Goal: Information Seeking & Learning: Learn about a topic

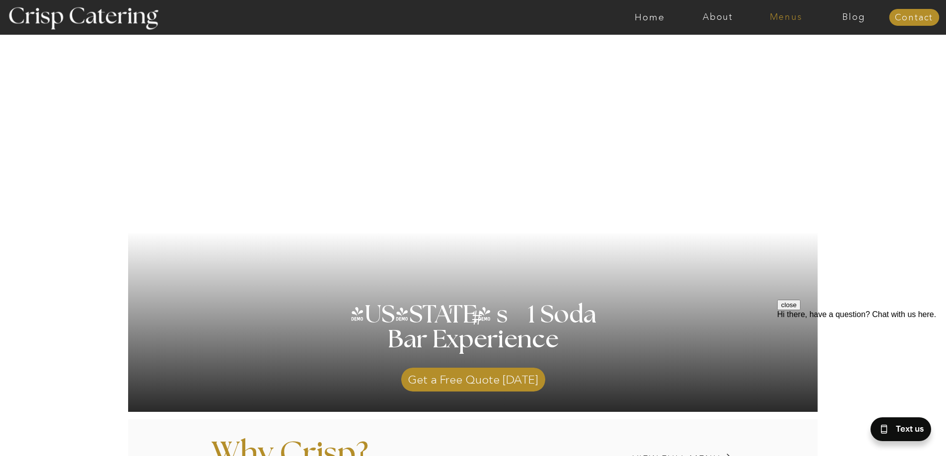
click at [788, 18] on nav "Menus" at bounding box center [786, 17] width 68 height 10
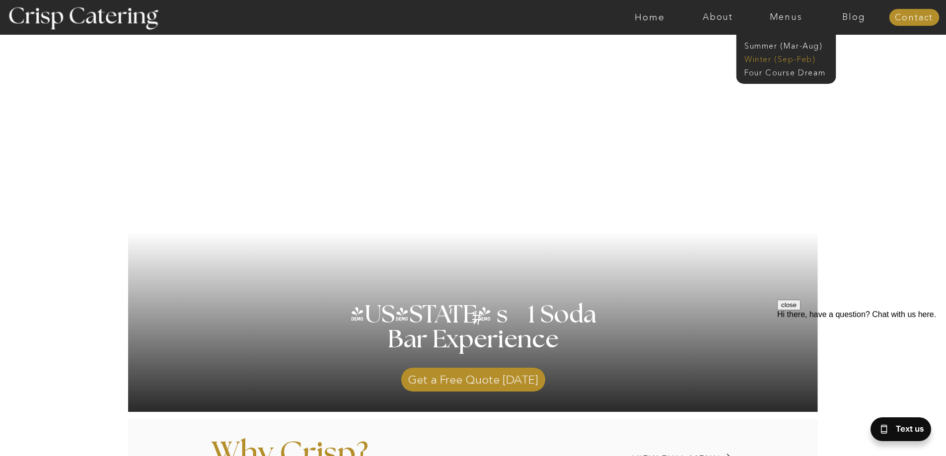
click at [796, 58] on nav "Winter (Sep-Feb)" at bounding box center [784, 58] width 81 height 9
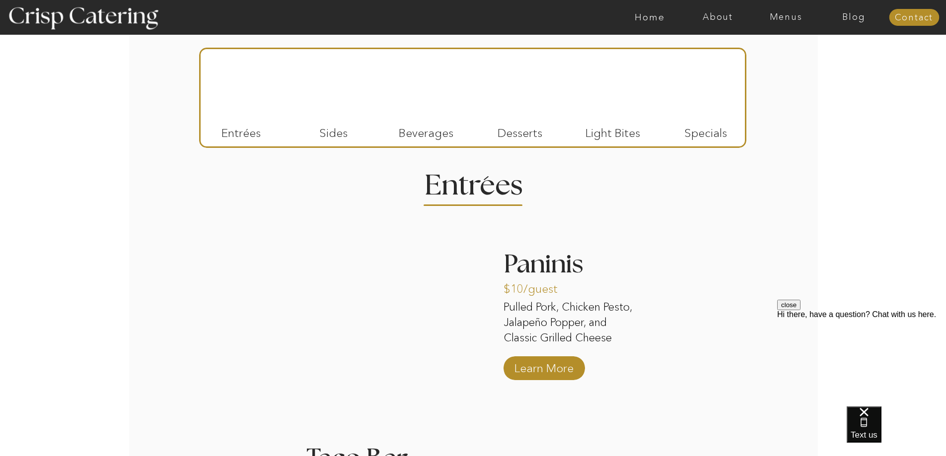
scroll to position [1158, 0]
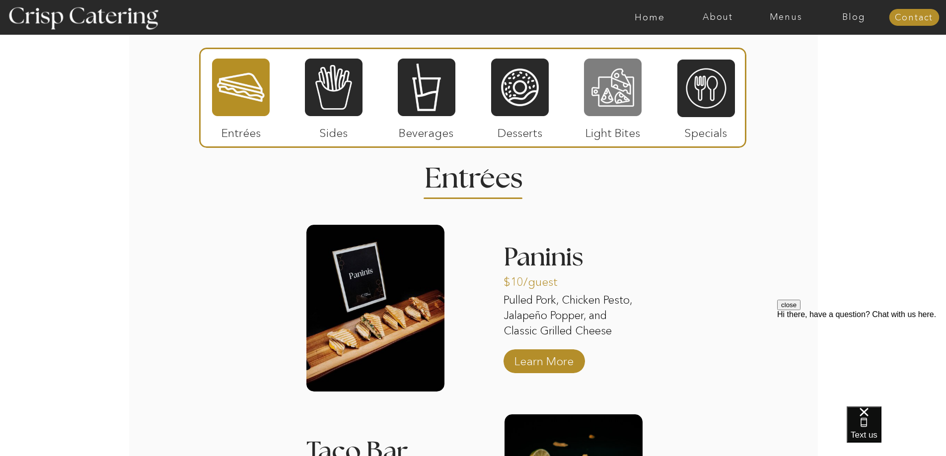
click at [630, 105] on div at bounding box center [613, 88] width 58 height 60
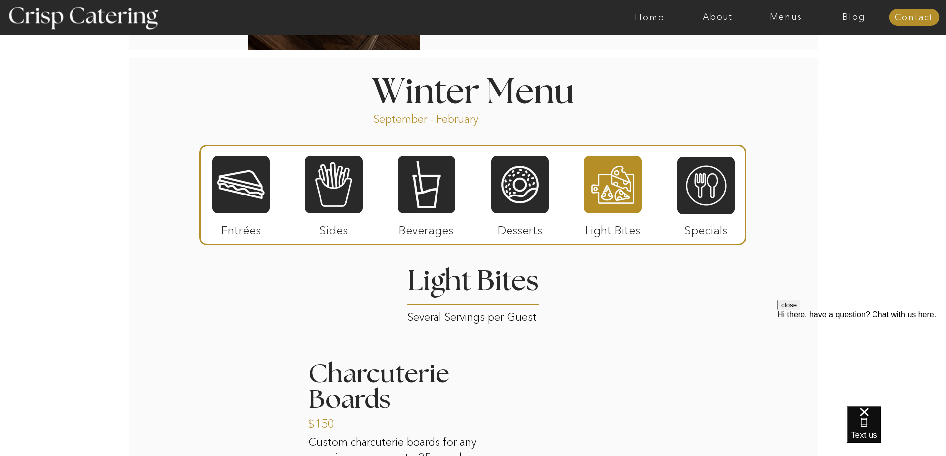
scroll to position [1076, 0]
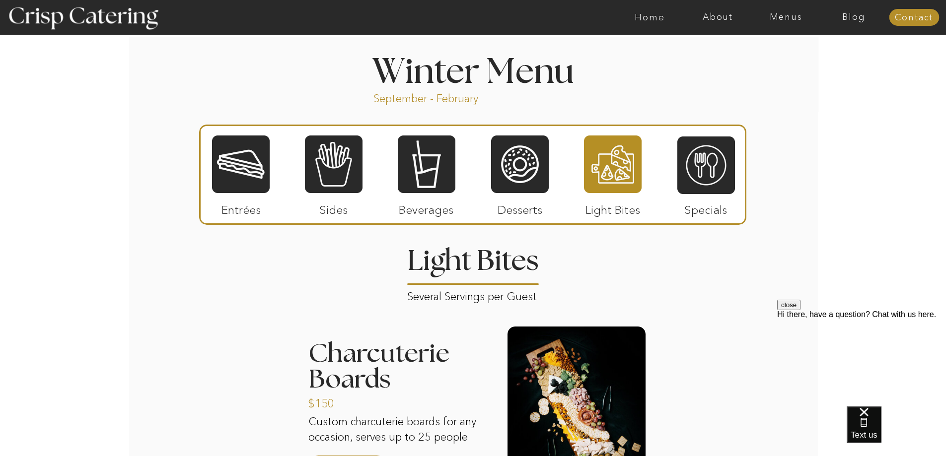
click at [537, 176] on div at bounding box center [520, 165] width 58 height 60
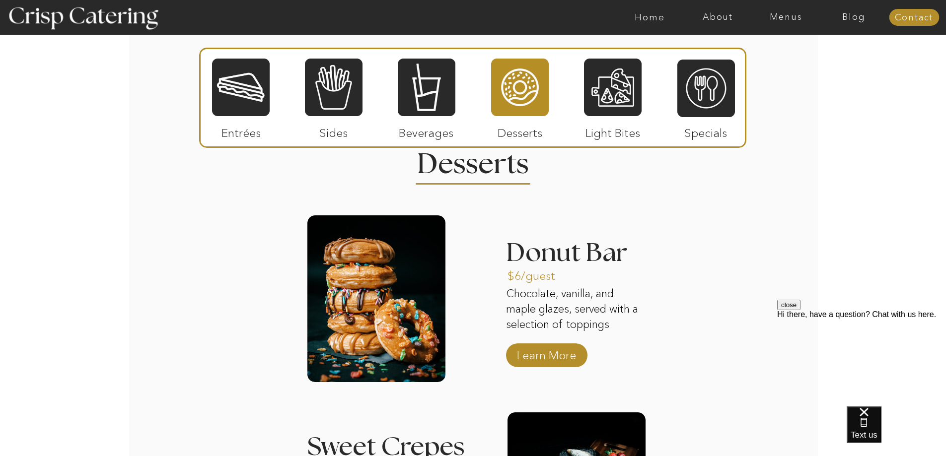
scroll to position [1159, 0]
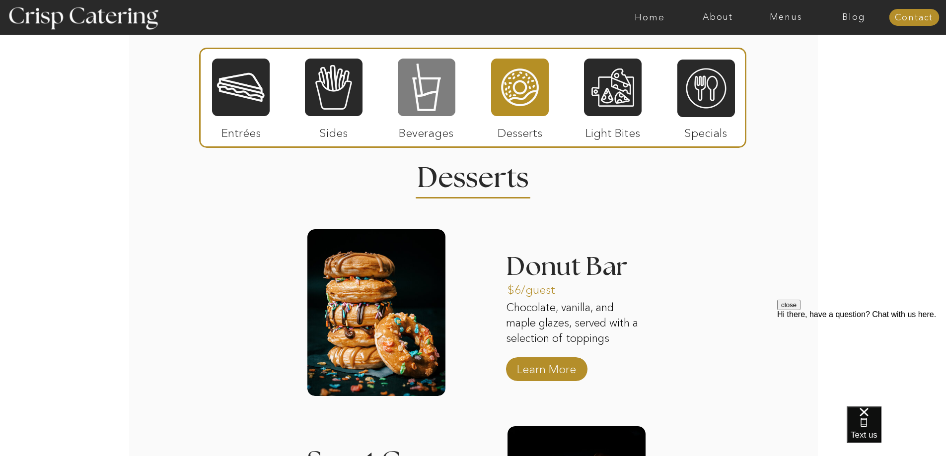
click at [441, 107] on div at bounding box center [427, 88] width 58 height 60
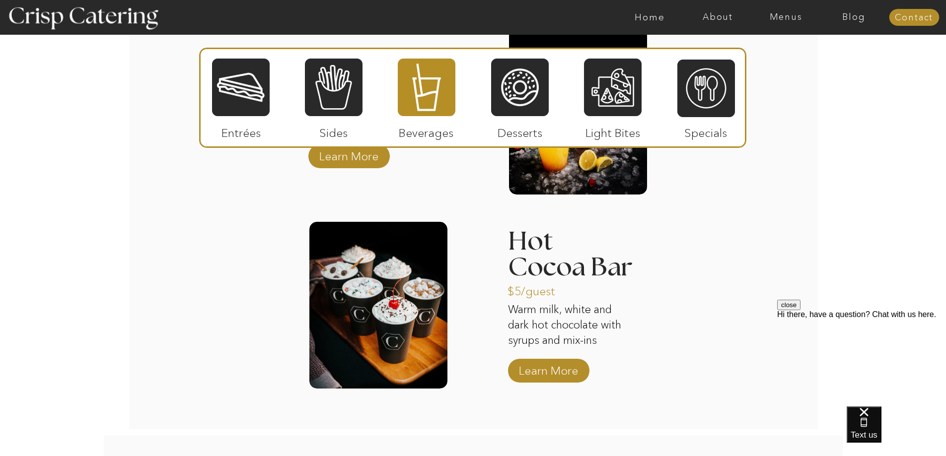
scroll to position [1572, 0]
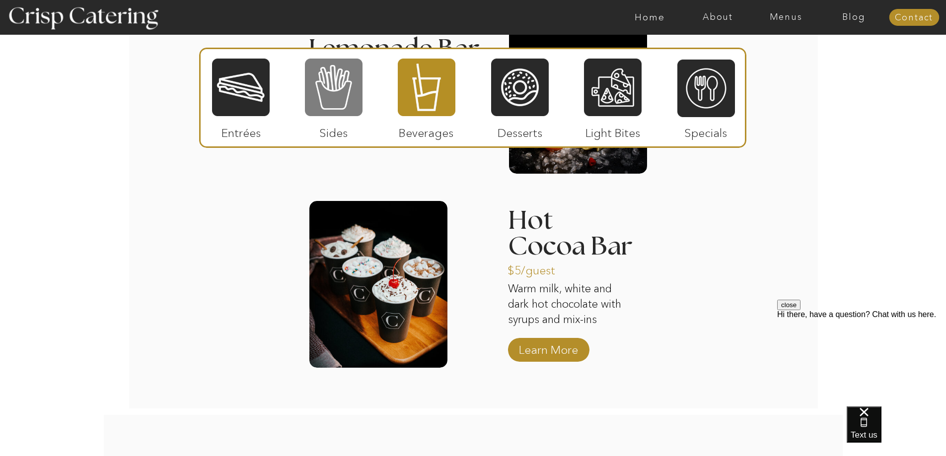
click at [316, 105] on div at bounding box center [334, 88] width 58 height 60
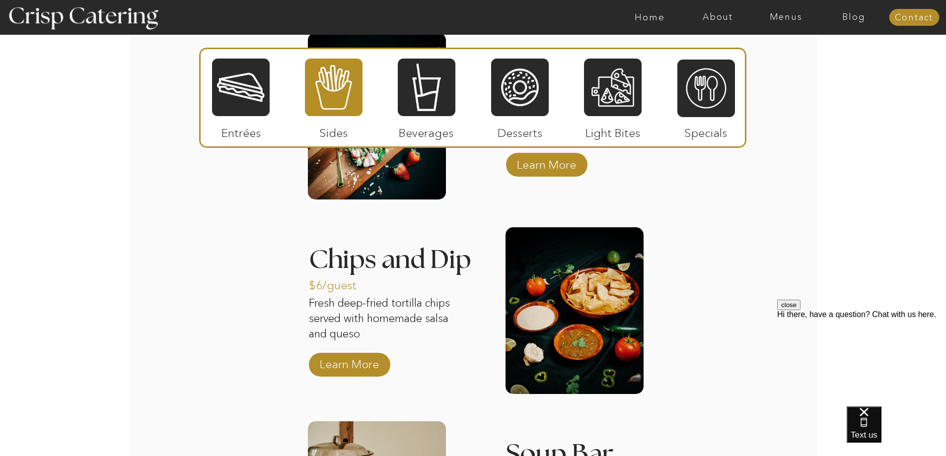
scroll to position [1490, 0]
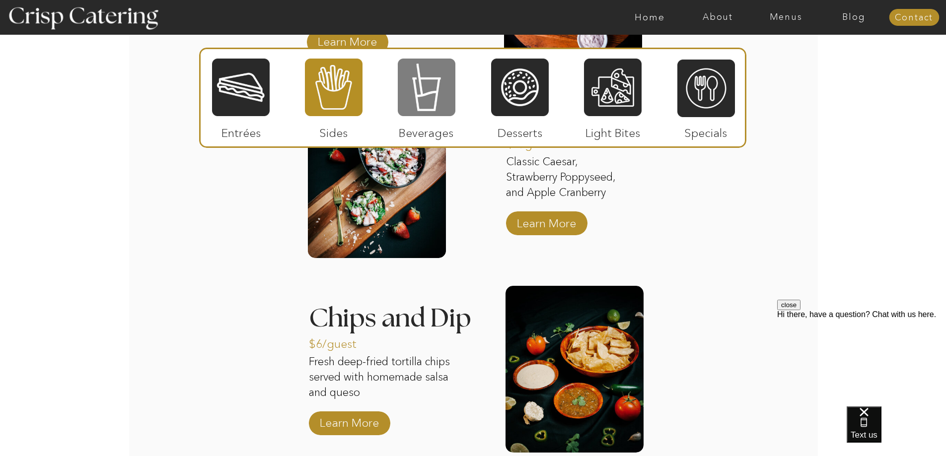
click at [426, 96] on div at bounding box center [427, 88] width 58 height 60
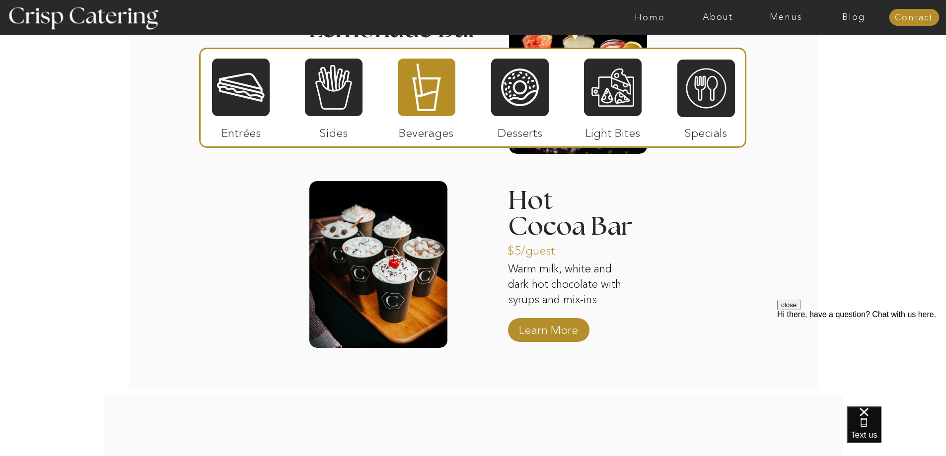
scroll to position [1572, 0]
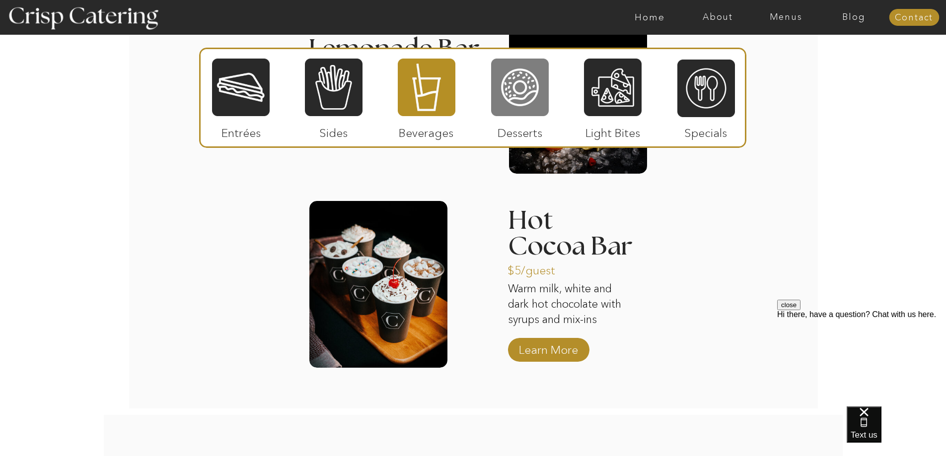
click at [521, 100] on div at bounding box center [520, 88] width 58 height 60
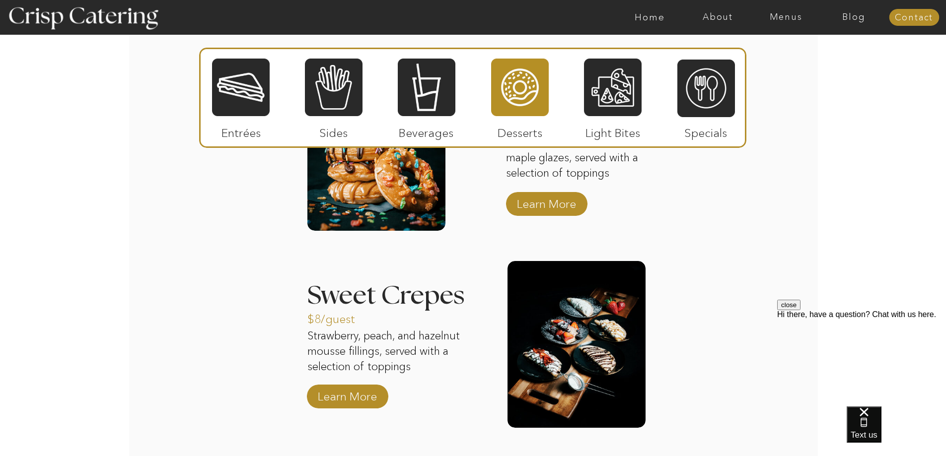
scroll to position [1407, 0]
